Goal: Task Accomplishment & Management: Manage account settings

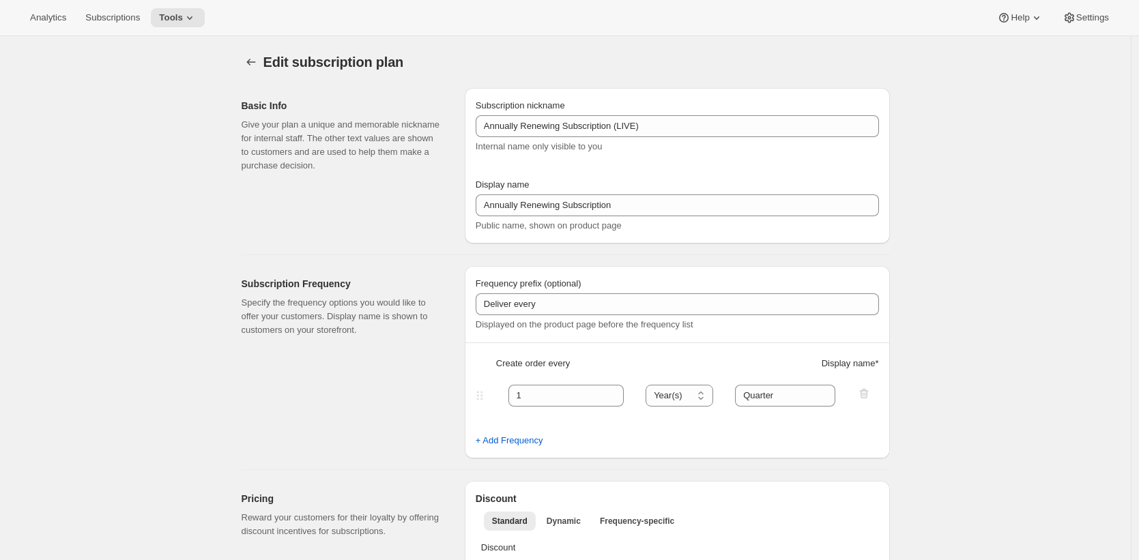
select select "YEAR"
select select "YEARDAY"
select select "28"
select select "4"
select select "28"
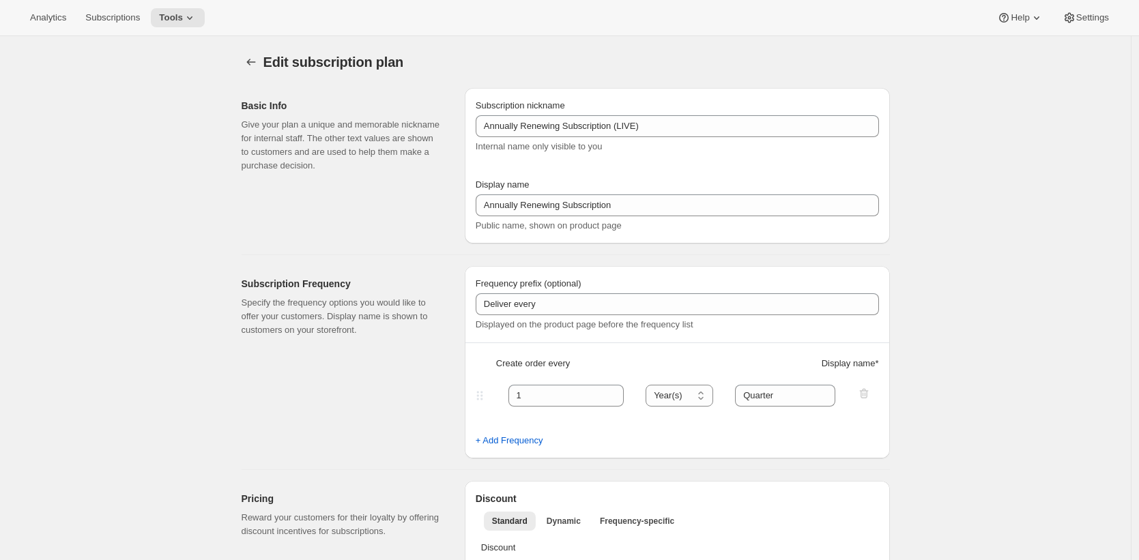
select select "7"
select select "28"
select select "10"
select select "28"
click at [117, 17] on span "Subscriptions" at bounding box center [112, 17] width 55 height 11
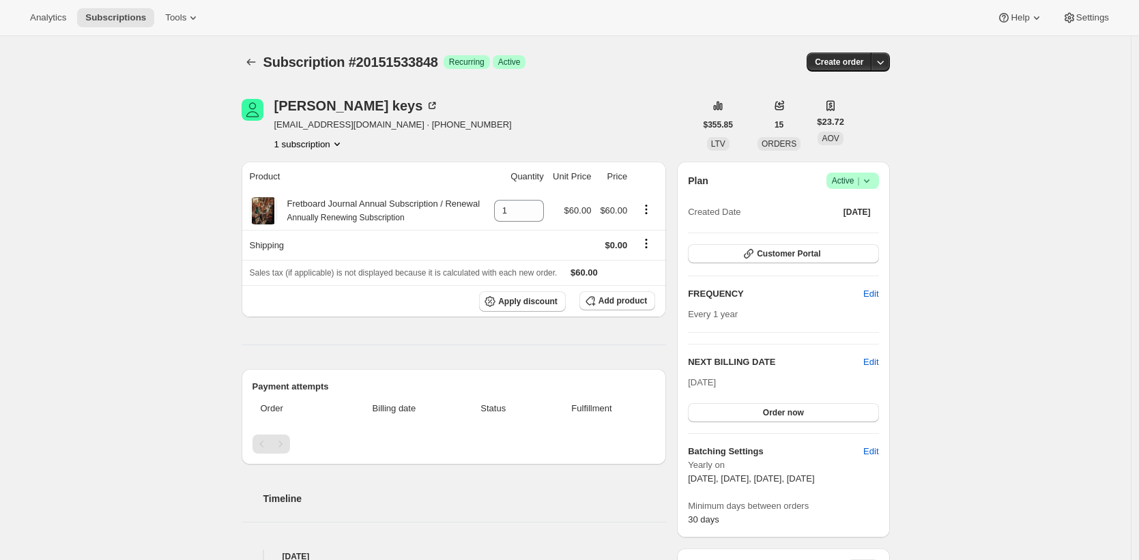
click at [156, 278] on div "Subscription #20151533848. This page is ready Subscription #20151533848 Success…" at bounding box center [565, 473] width 1131 height 875
click at [1003, 219] on div "Subscription #20151533848. This page is ready Subscription #20151533848 Success…" at bounding box center [565, 473] width 1131 height 875
click at [1001, 222] on div "Subscription #20151533848. This page is ready Subscription #20151533848 Success…" at bounding box center [565, 473] width 1131 height 875
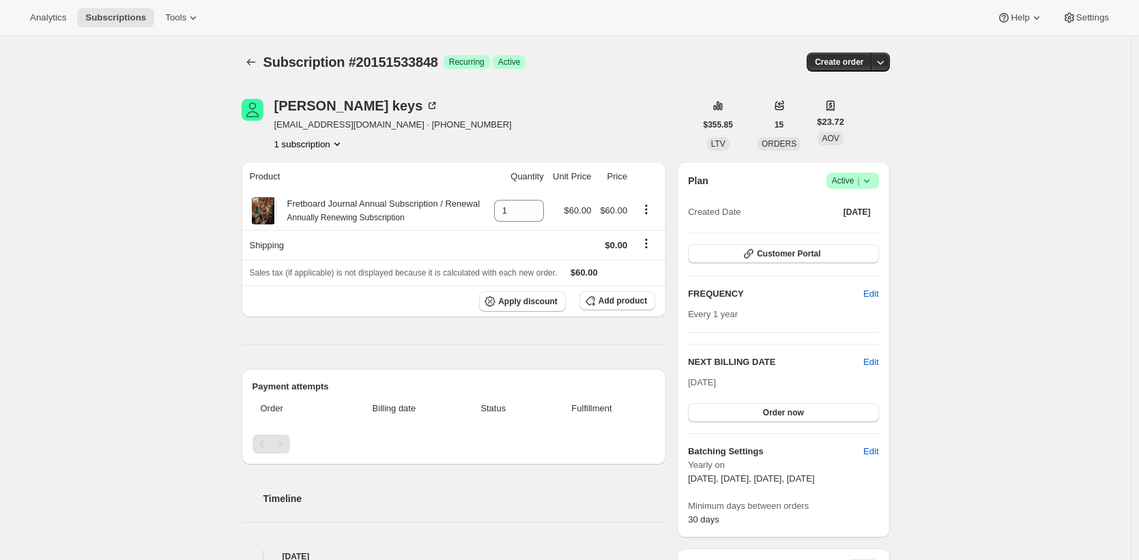
click at [991, 229] on div "Subscription #20151533848. This page is ready Subscription #20151533848 Success…" at bounding box center [565, 473] width 1131 height 875
click at [983, 330] on div "Subscription #20151533848. This page is ready Subscription #20151533848 Success…" at bounding box center [565, 473] width 1131 height 875
click at [10, 540] on div "Subscription #20151533848. This page is ready Subscription #20151533848 Success…" at bounding box center [565, 473] width 1131 height 875
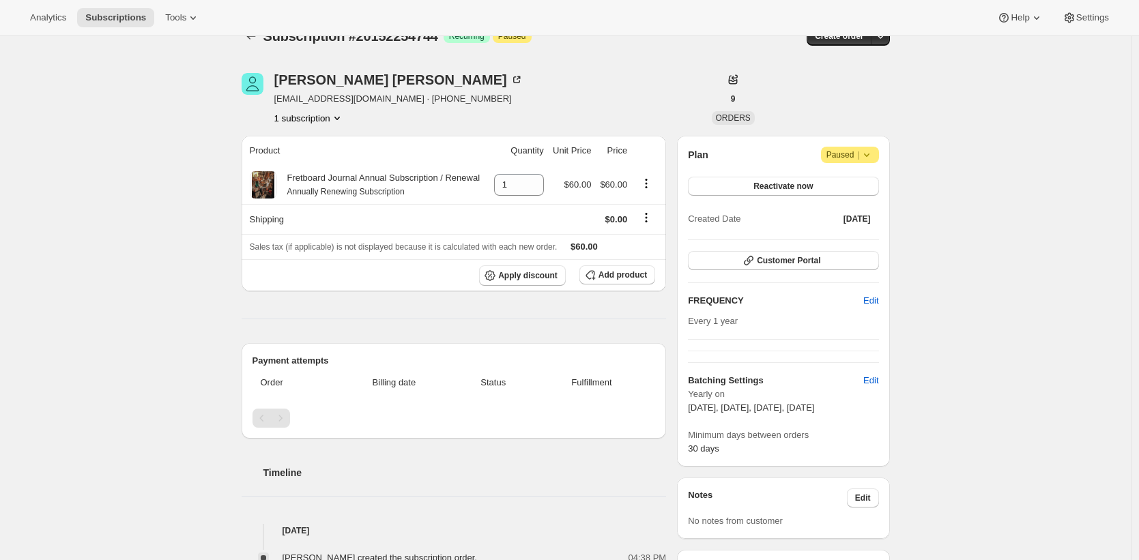
scroll to position [15, 0]
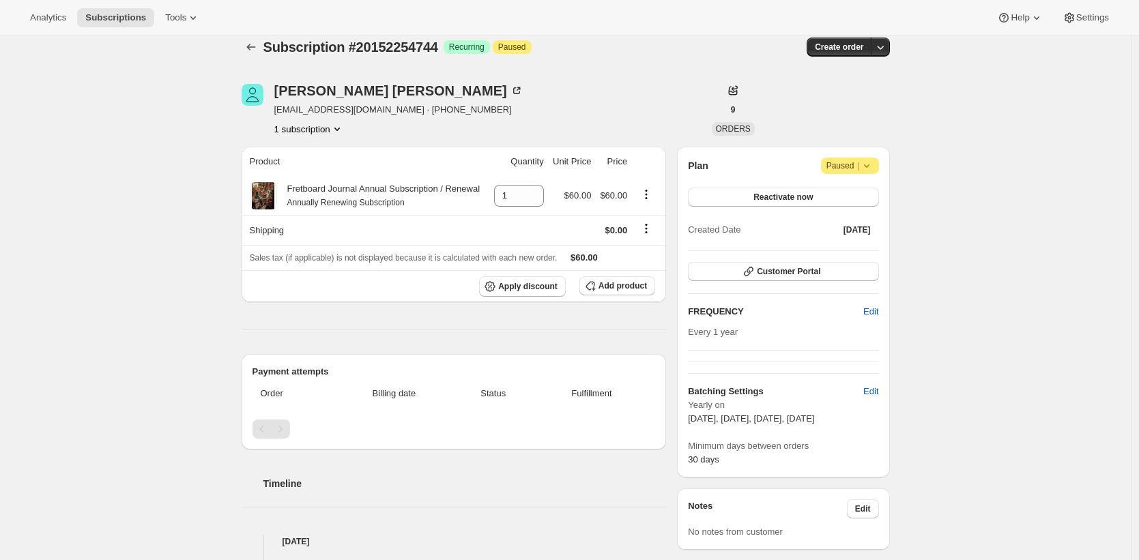
click at [617, 92] on div "Christopher Benton cpbenton@gmail.com · +16463186323 1 subscription" at bounding box center [469, 110] width 454 height 52
